Goal: Navigation & Orientation: Understand site structure

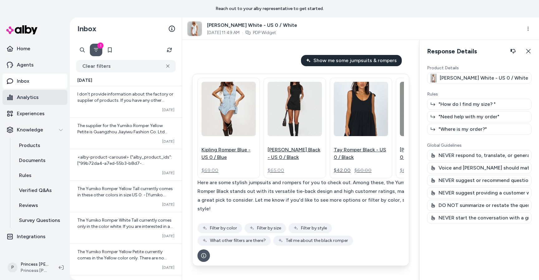
click at [34, 101] on link "Analytics" at bounding box center [34, 97] width 65 height 15
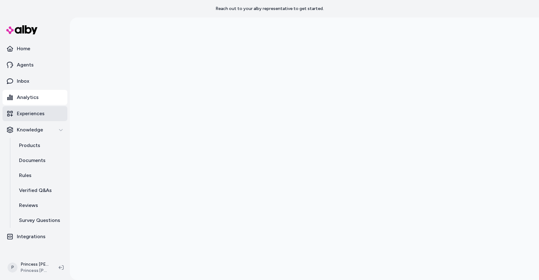
click at [29, 110] on p "Experiences" at bounding box center [31, 113] width 28 height 7
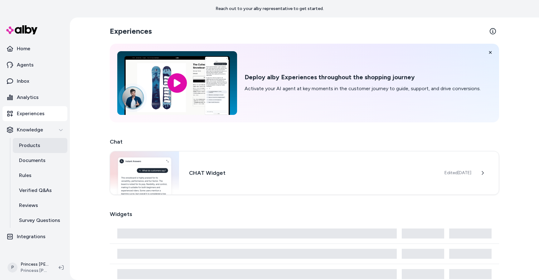
click at [31, 142] on p "Products" at bounding box center [29, 145] width 21 height 7
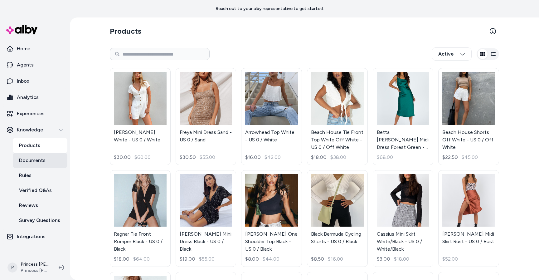
click at [32, 157] on p "Documents" at bounding box center [32, 160] width 27 height 7
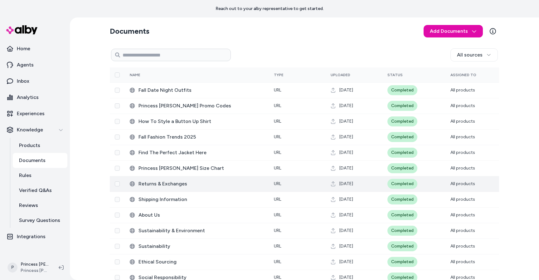
scroll to position [10, 0]
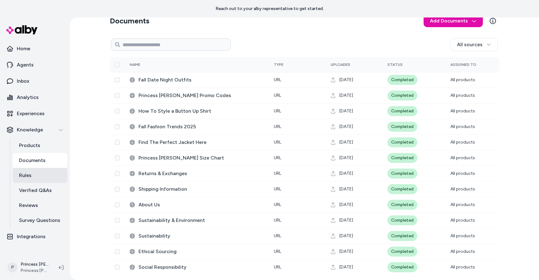
click at [36, 176] on link "Rules" at bounding box center [40, 175] width 55 height 15
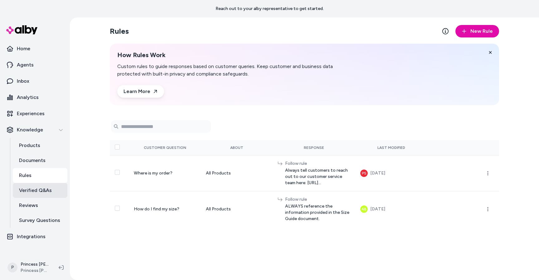
click at [36, 192] on p "Verified Q&As" at bounding box center [35, 189] width 33 height 7
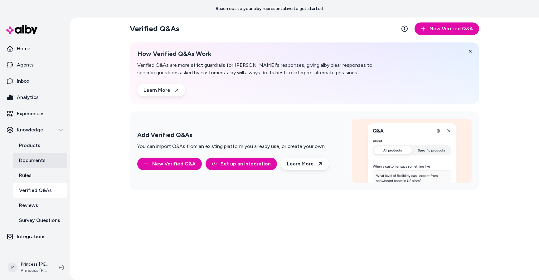
click at [39, 165] on link "Documents" at bounding box center [40, 160] width 55 height 15
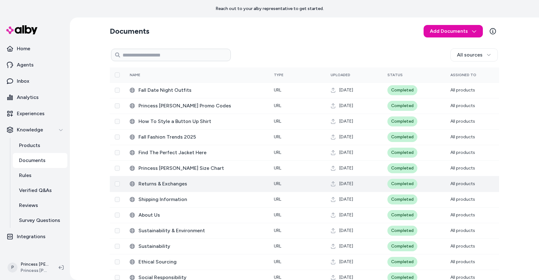
scroll to position [10, 0]
